Goal: Download file/media

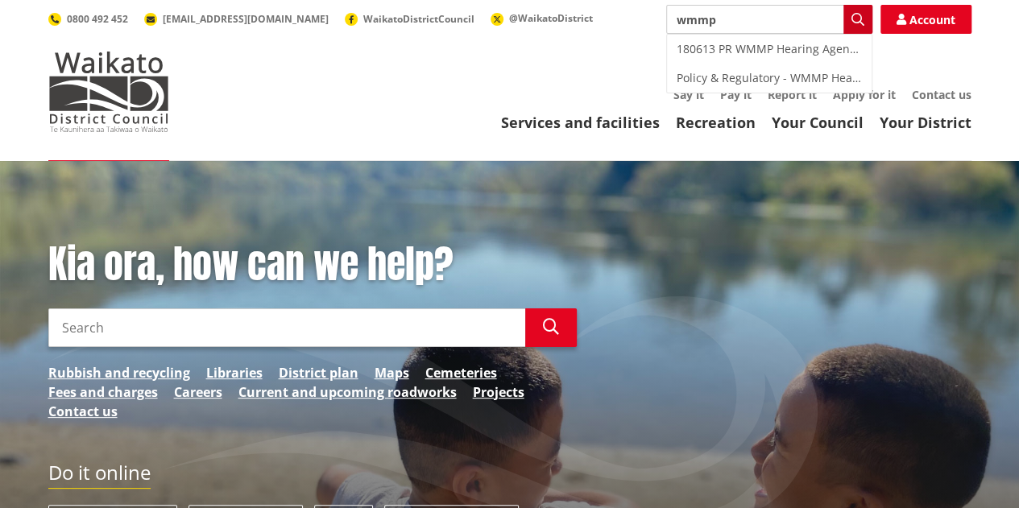
type input "wmmp"
click at [857, 14] on icon "button" at bounding box center [857, 19] width 13 height 13
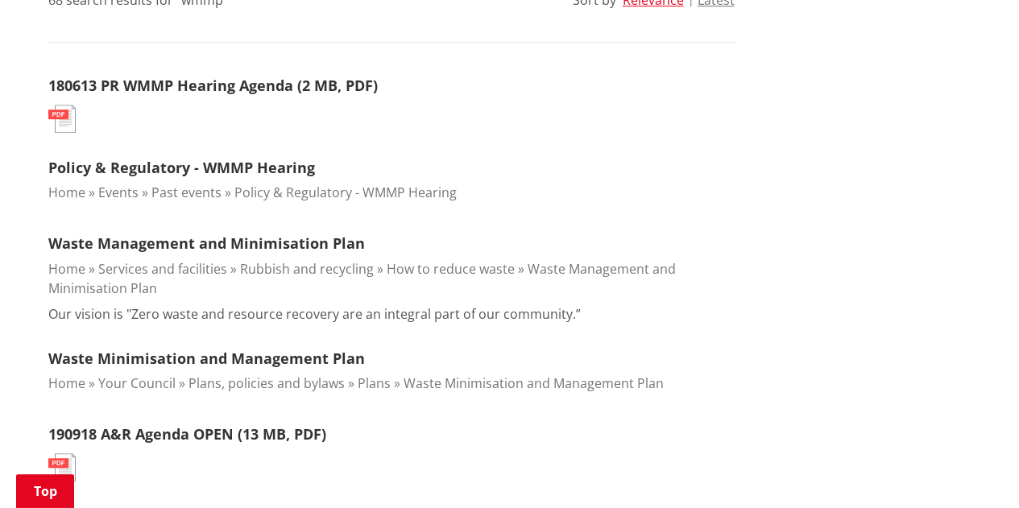
scroll to position [483, 0]
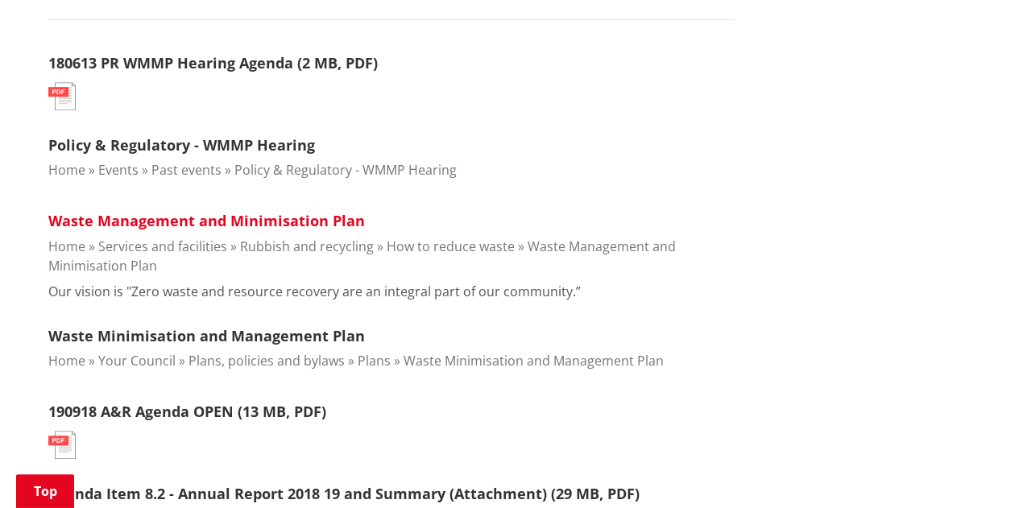
click at [240, 219] on link "Waste Management and Minimisation Plan" at bounding box center [206, 220] width 317 height 19
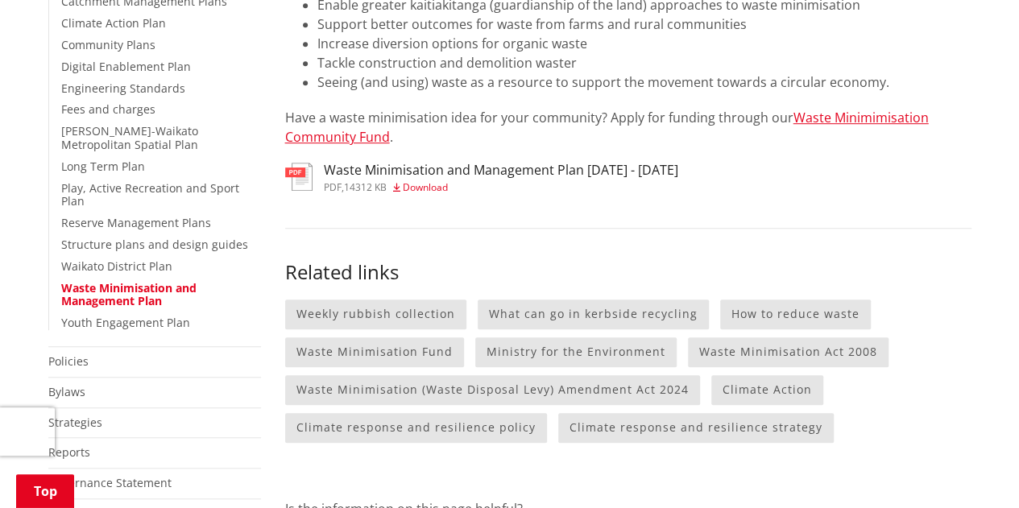
scroll to position [483, 0]
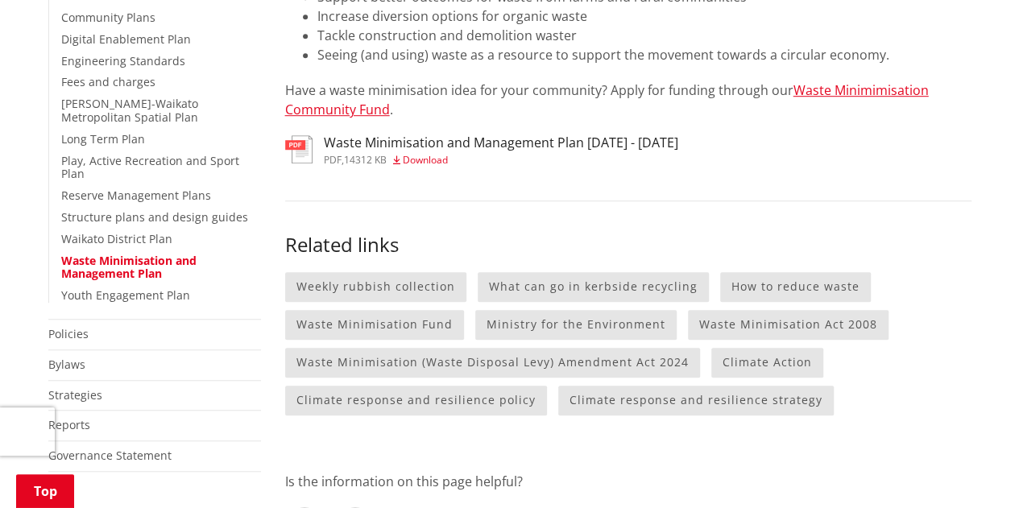
click at [417, 155] on span "Download" at bounding box center [425, 160] width 45 height 14
